Goal: Find specific page/section: Find specific page/section

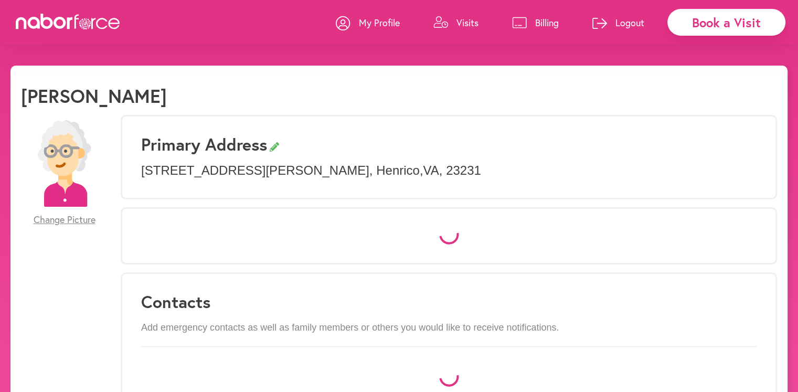
select select "*"
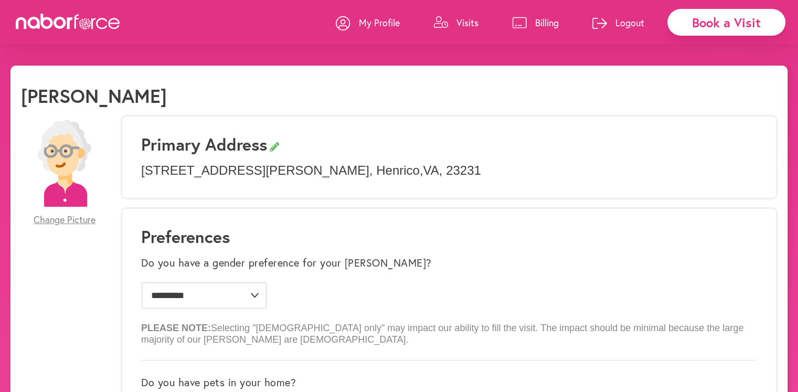
click at [460, 22] on p "Visits" at bounding box center [468, 22] width 22 height 13
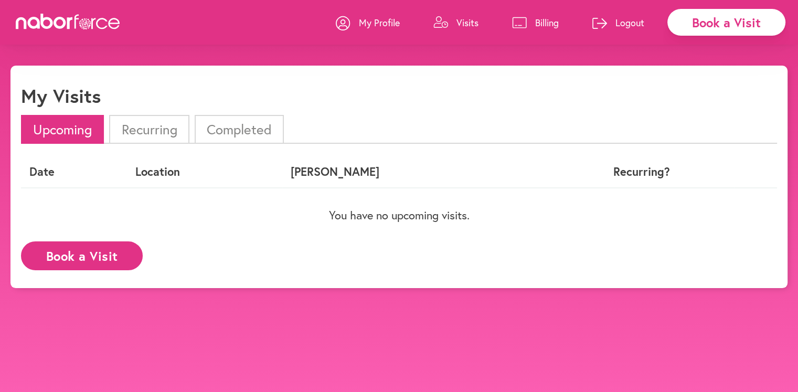
click at [243, 131] on li "Completed" at bounding box center [239, 129] width 89 height 29
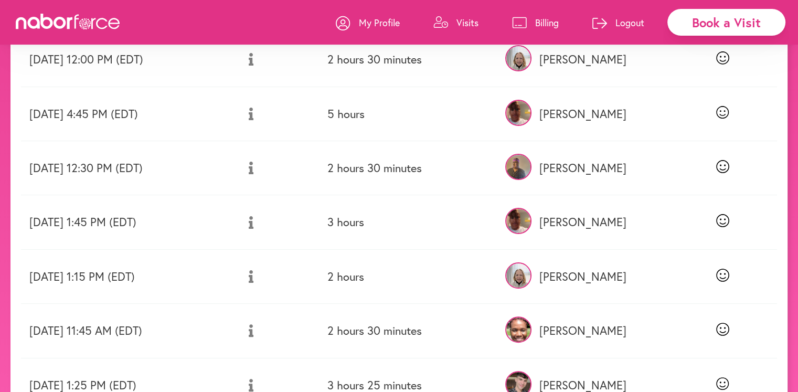
scroll to position [420, 0]
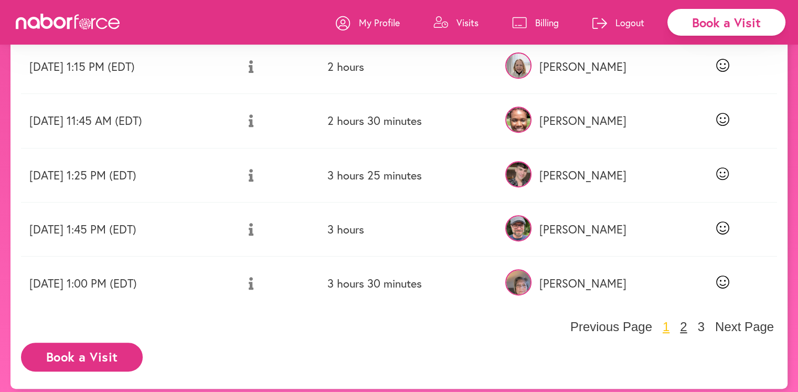
click at [684, 325] on button "2" at bounding box center [683, 327] width 13 height 16
click at [682, 325] on body "close Book a Visit My Profile Visits Billing Logout close My Visits Upcoming Re…" at bounding box center [399, 17] width 798 height 743
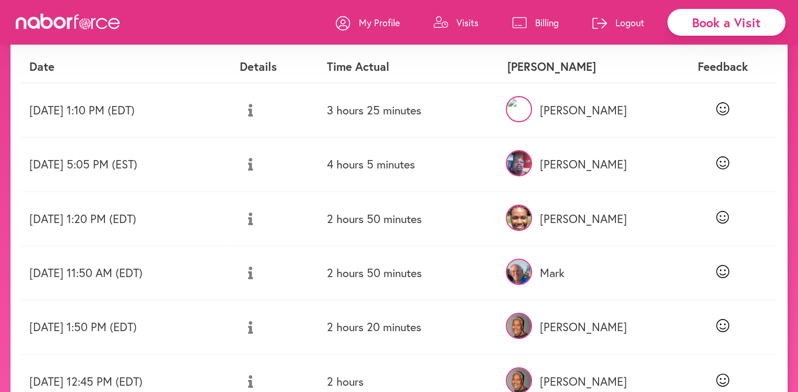
scroll to position [52, 0]
